Goal: Task Accomplishment & Management: Manage account settings

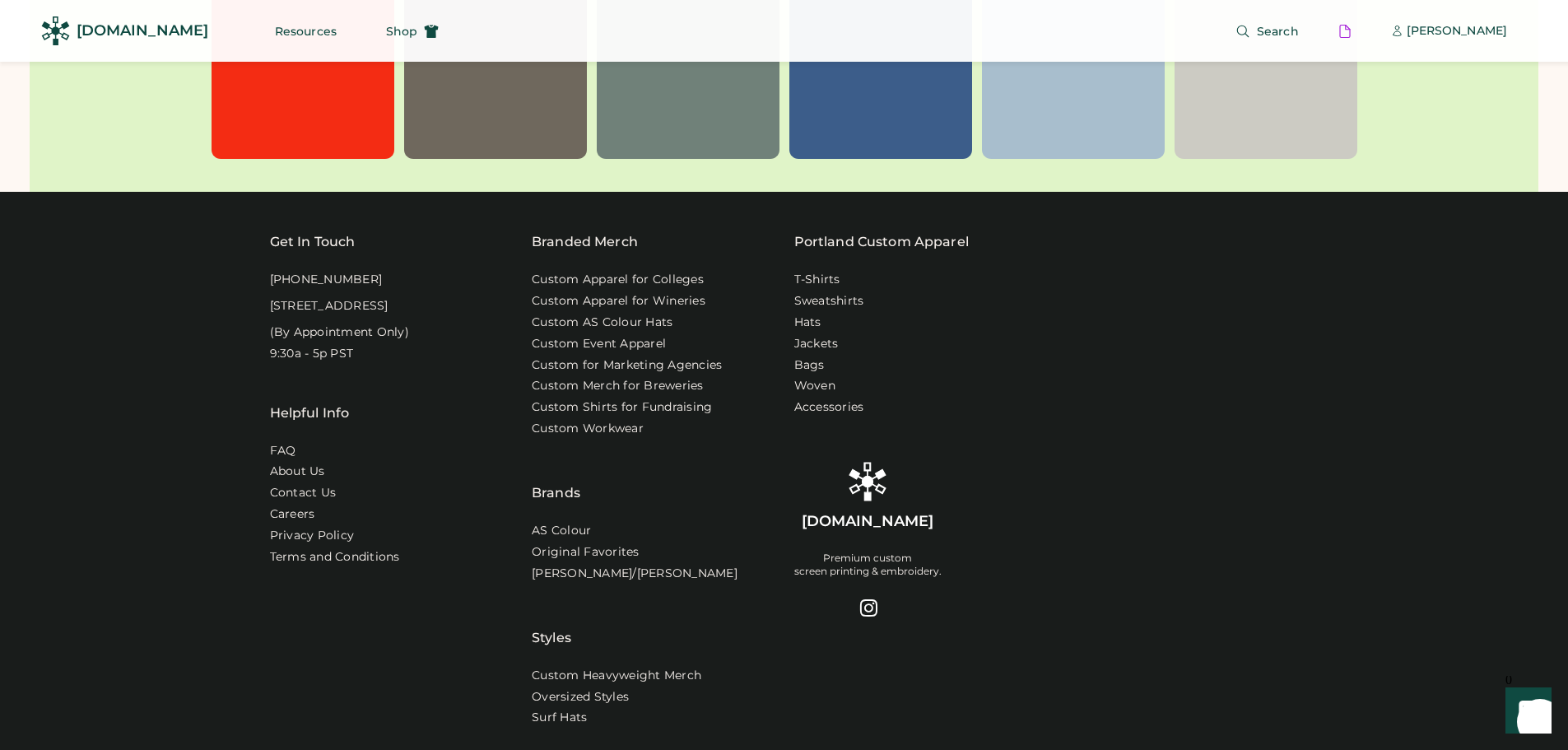
scroll to position [5435, 0]
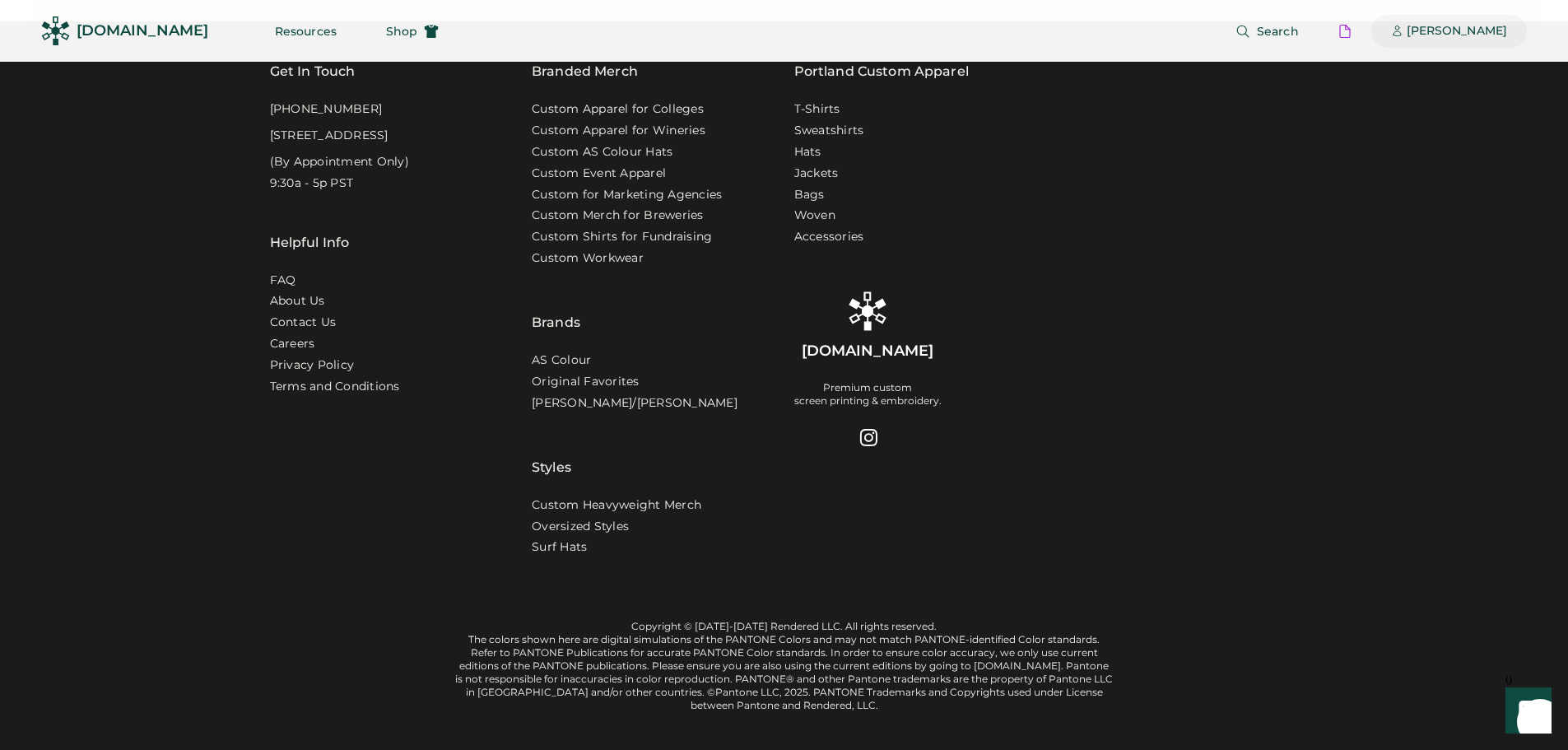
click at [1457, 35] on div "[PERSON_NAME]" at bounding box center [1457, 31] width 101 height 16
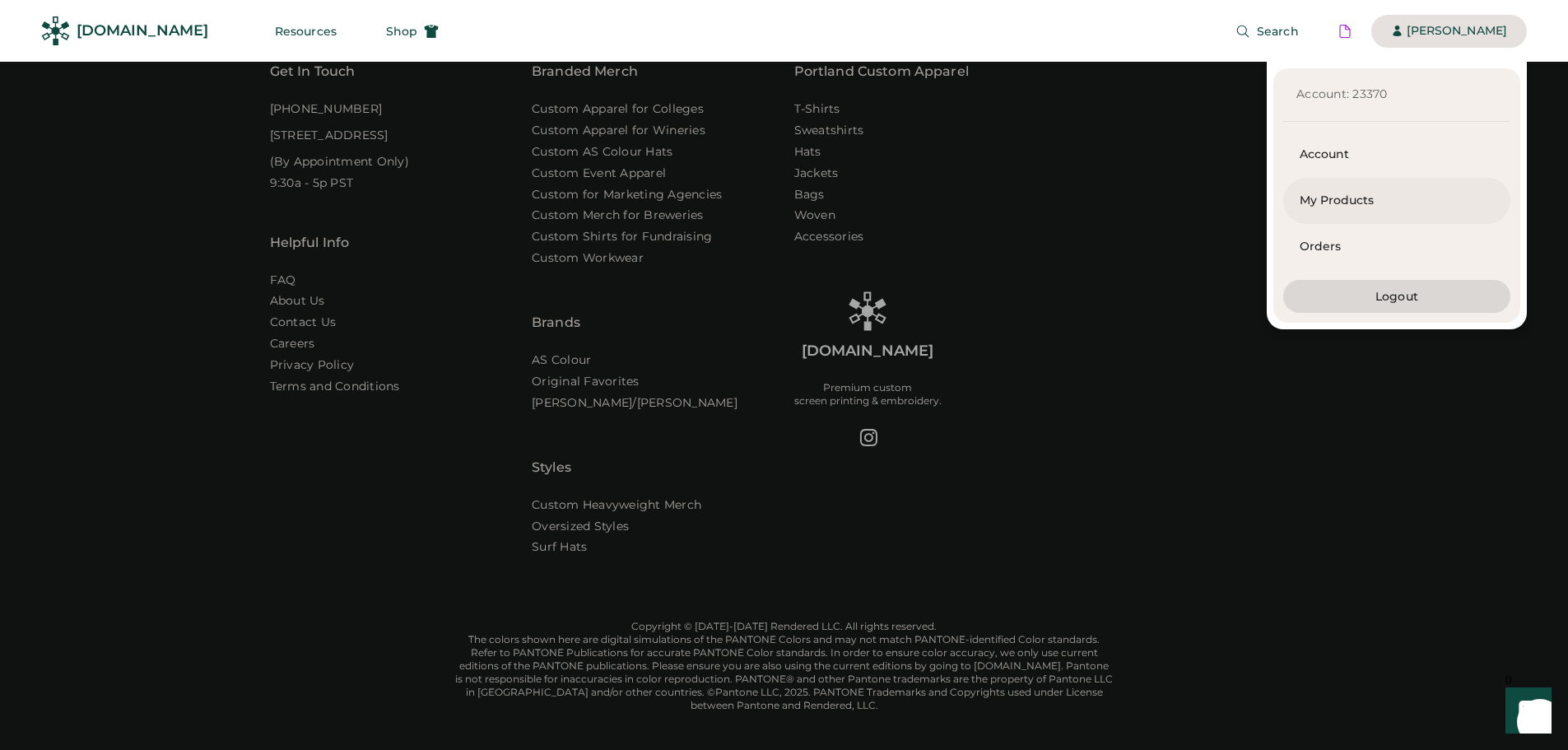
click at [1363, 200] on div "My Products" at bounding box center [1397, 201] width 194 height 16
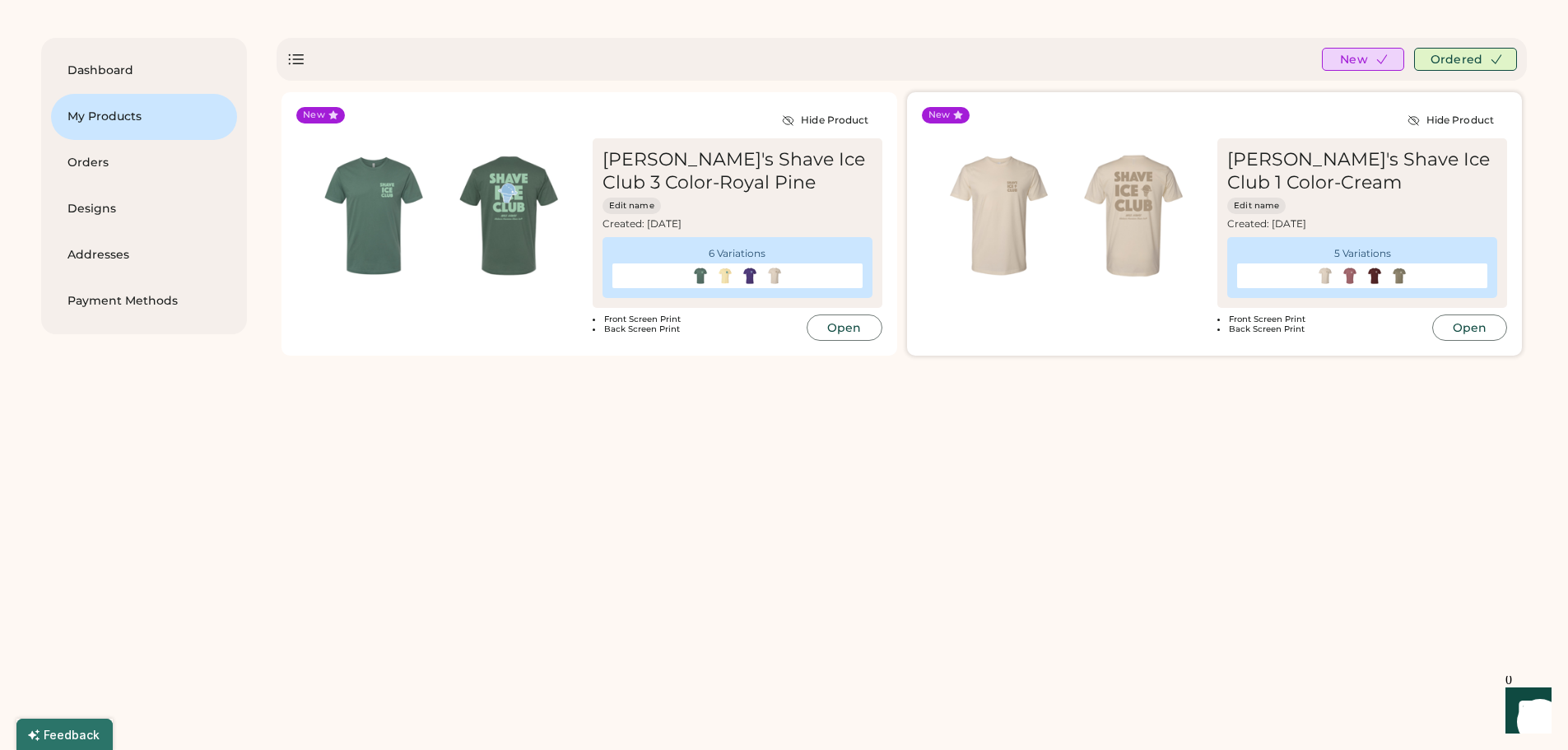
scroll to position [82, 0]
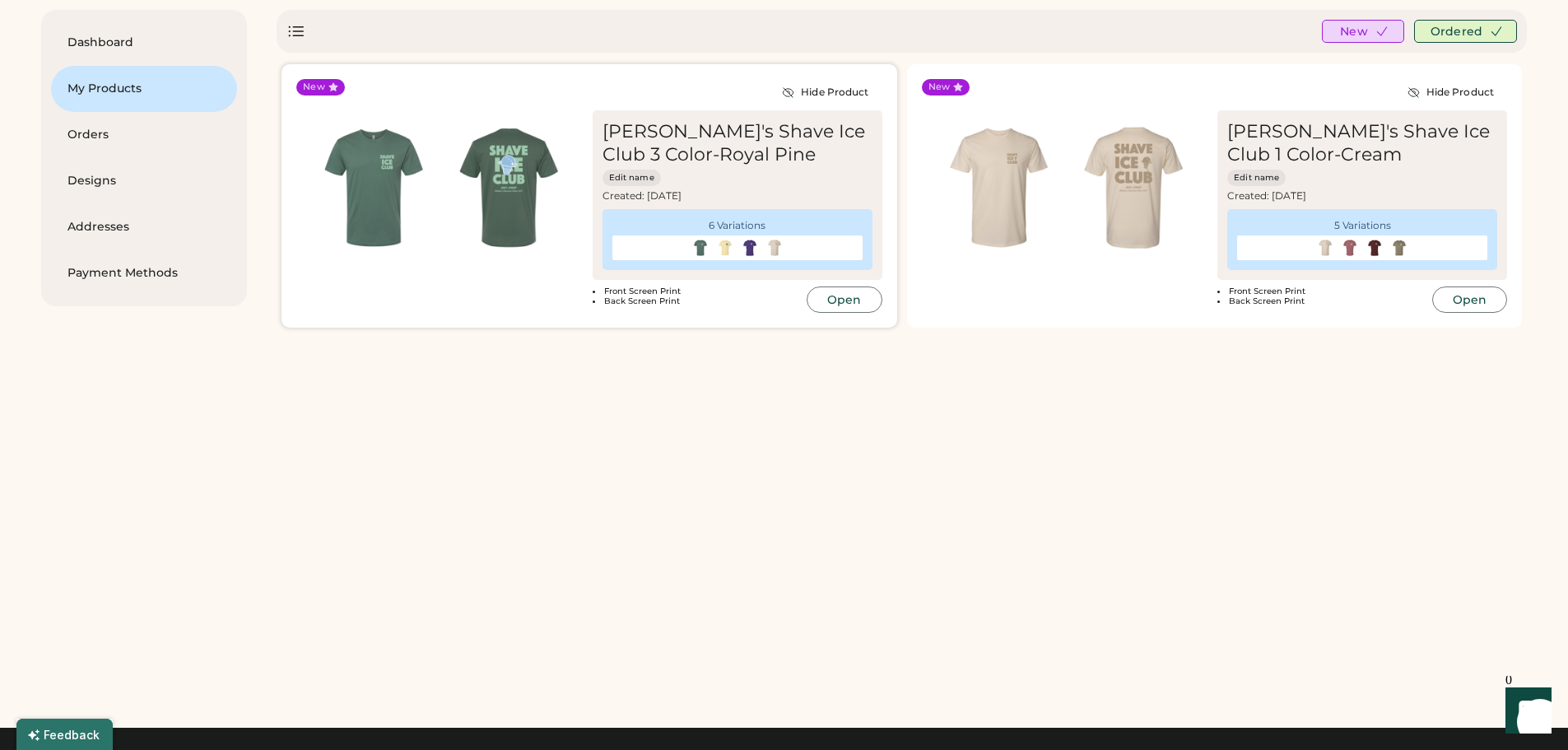
click at [791, 153] on div "Ululani's Shave Ice Club 3 Color-Royal Pine" at bounding box center [737, 144] width 270 height 46
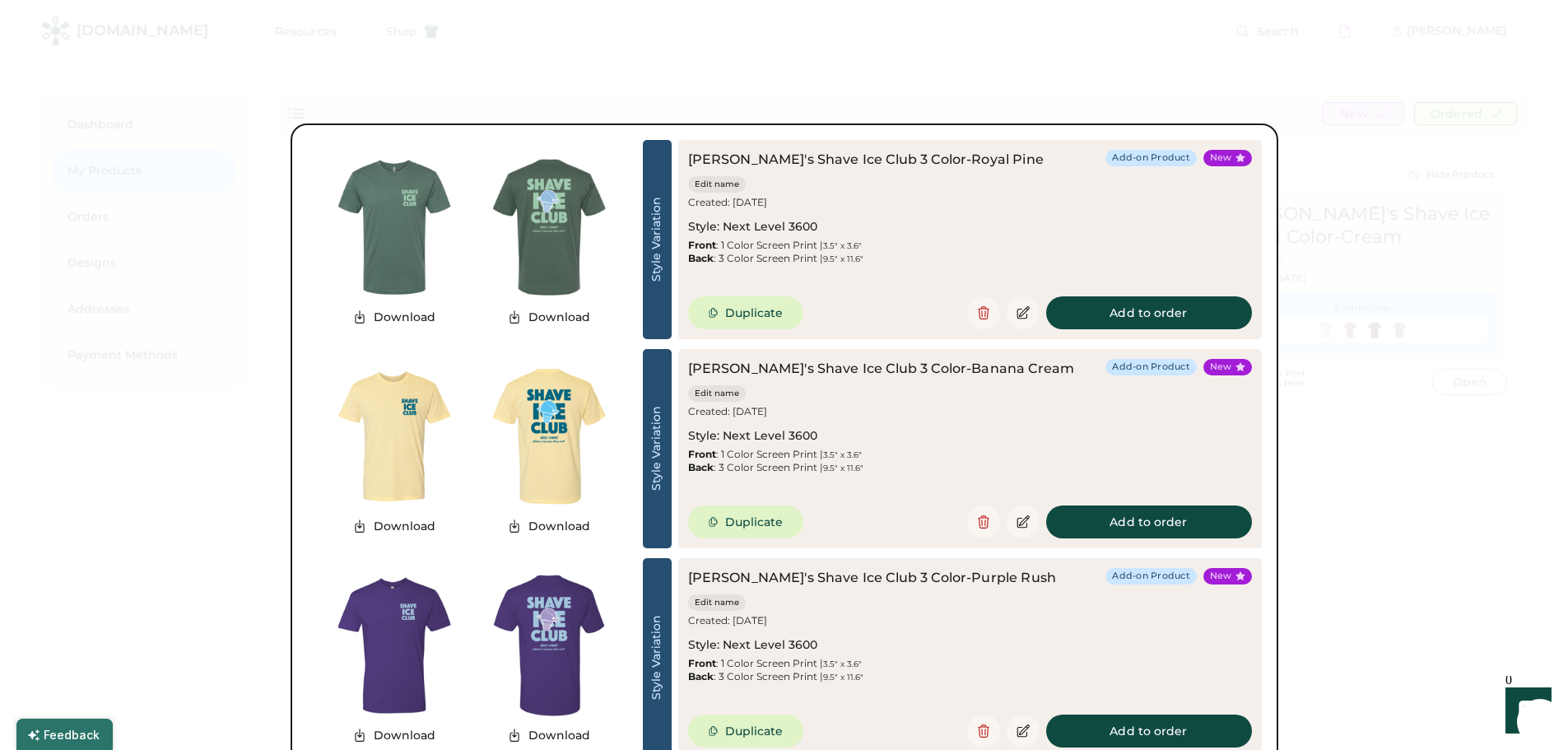
click at [1383, 194] on div at bounding box center [784, 375] width 1568 height 750
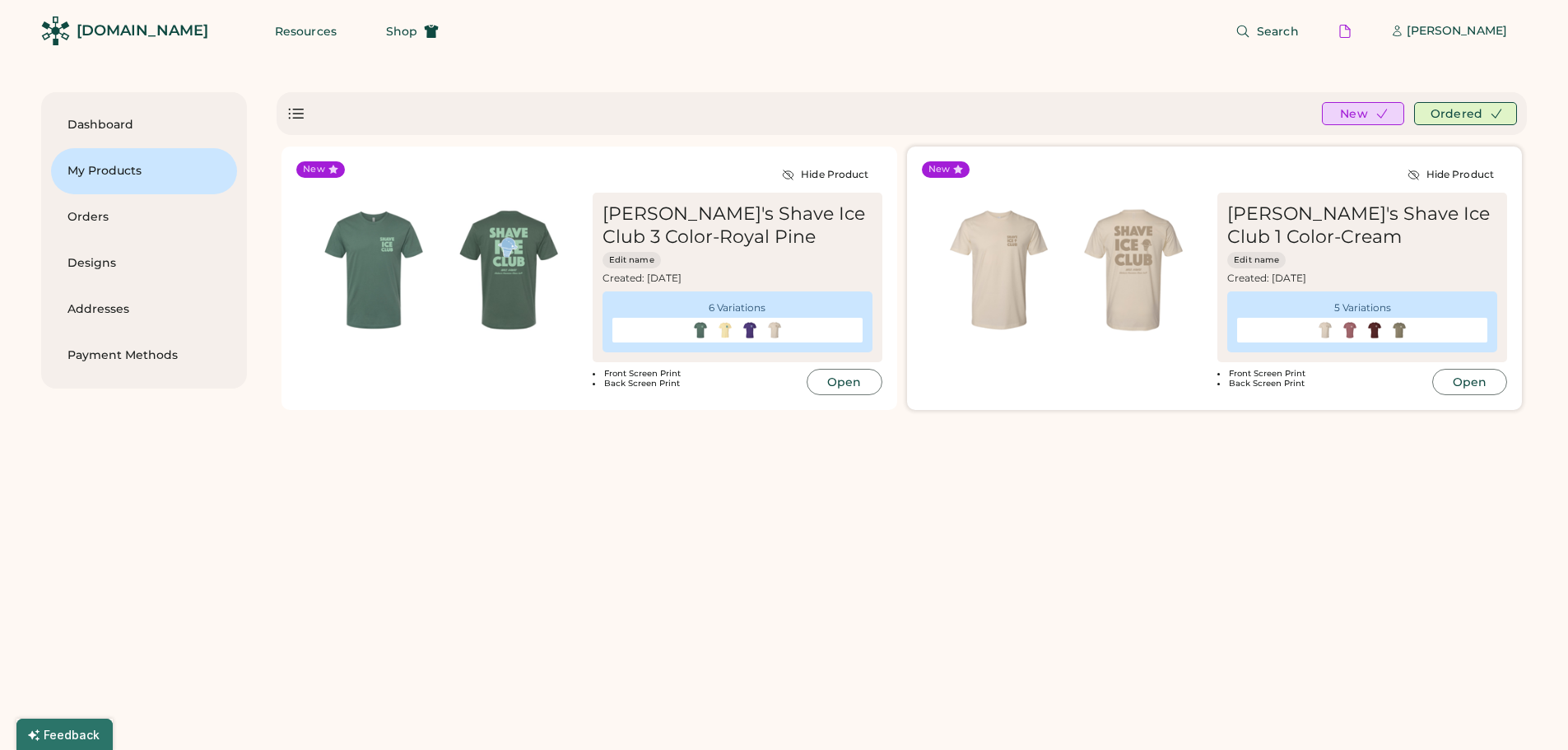
click at [1381, 229] on div "Ululani's Shave Ice Club 1 Color-Cream" at bounding box center [1362, 226] width 270 height 46
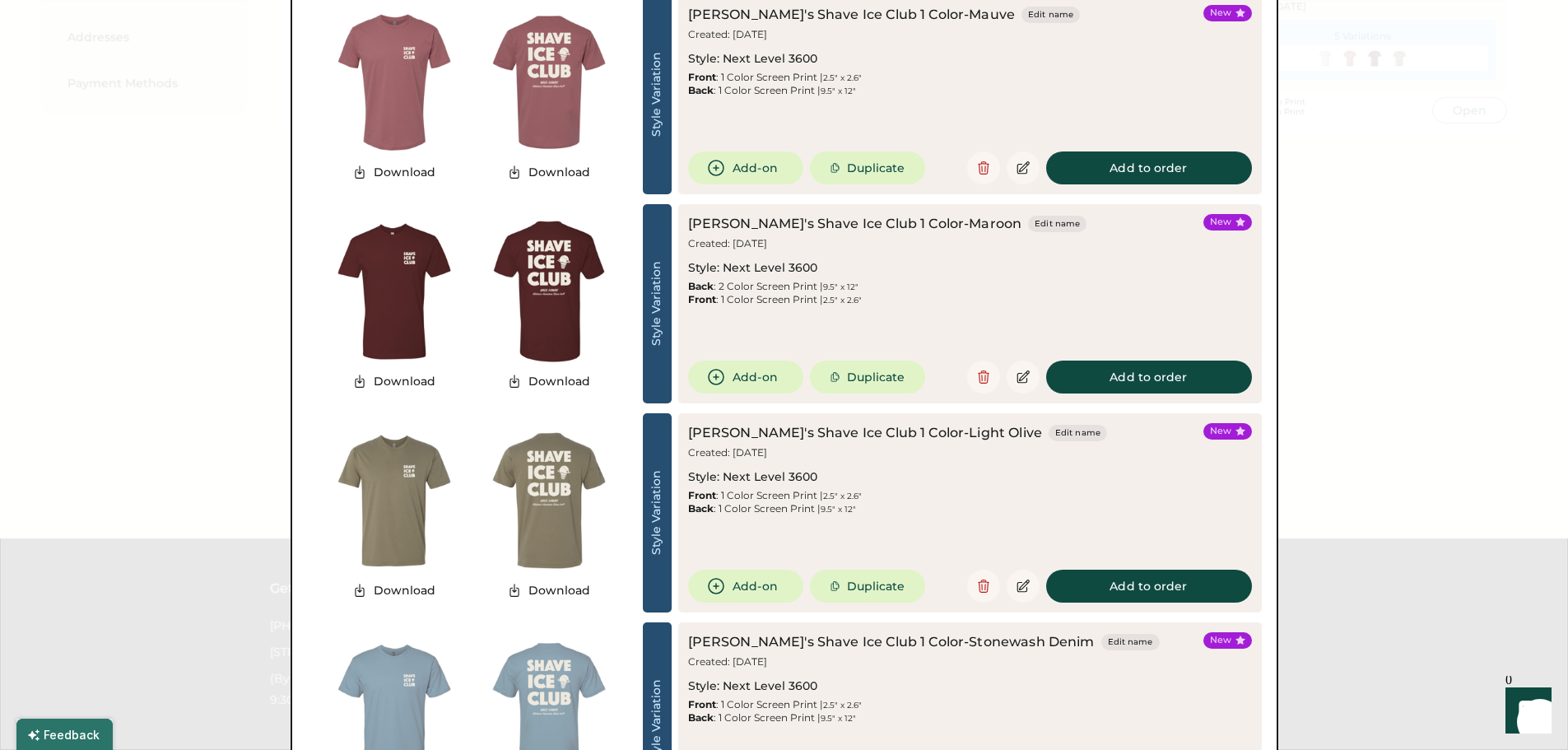
scroll to position [329, 0]
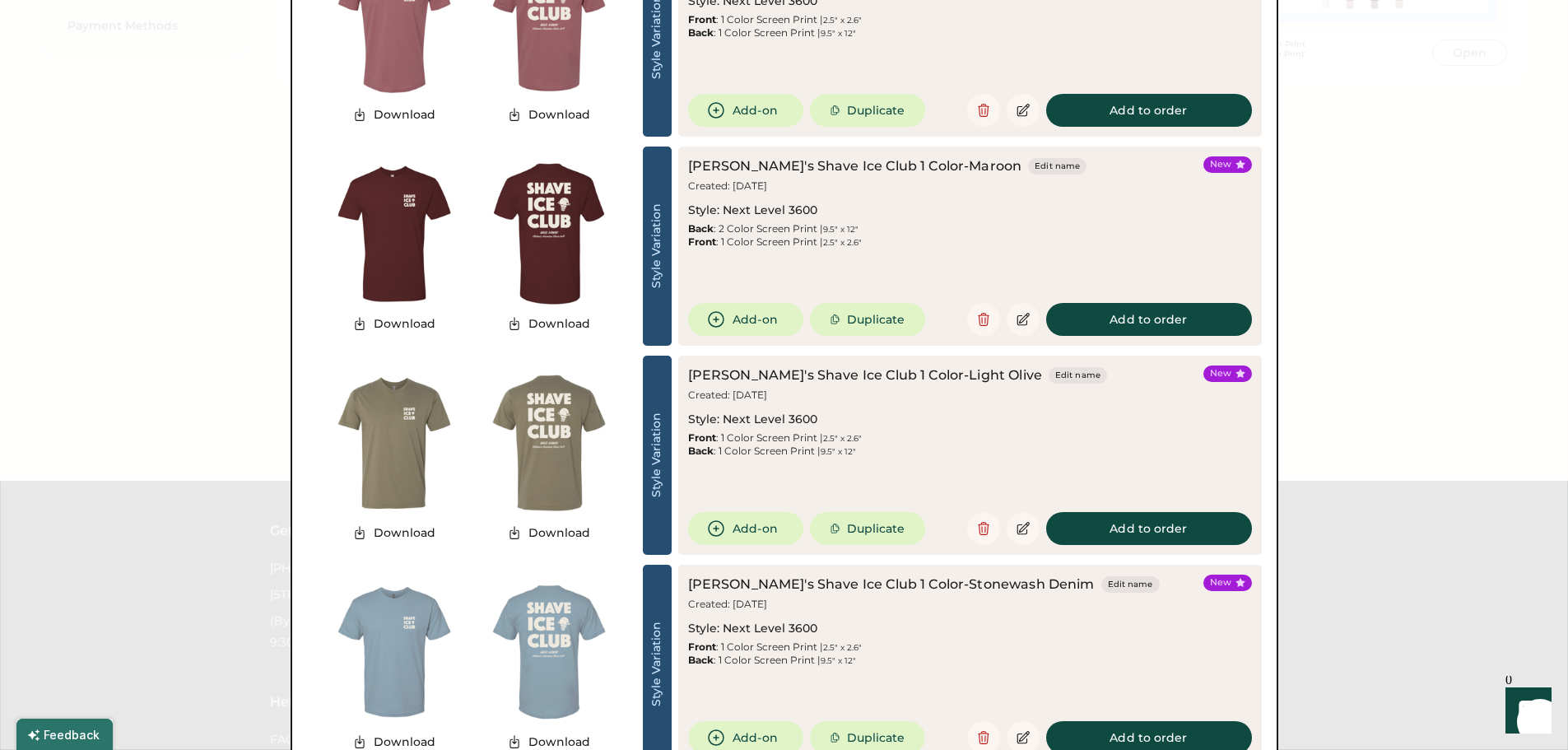
click at [1377, 304] on div at bounding box center [784, 375] width 1568 height 750
